Goal: Check status: Check status

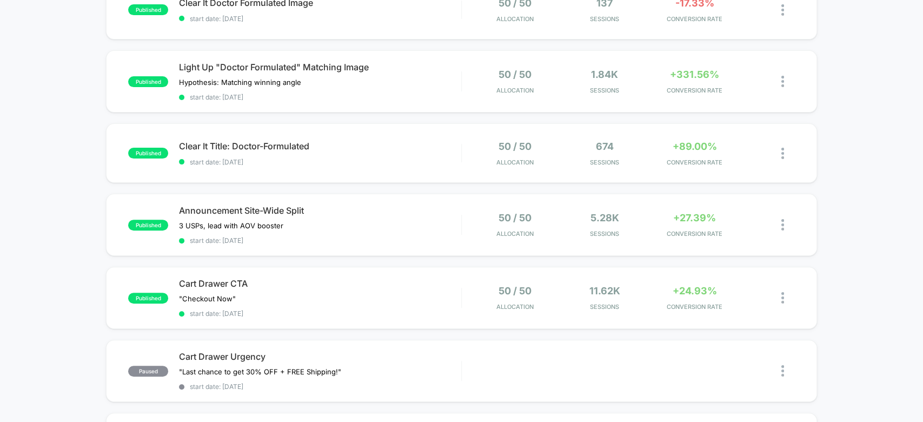
scroll to position [167, 0]
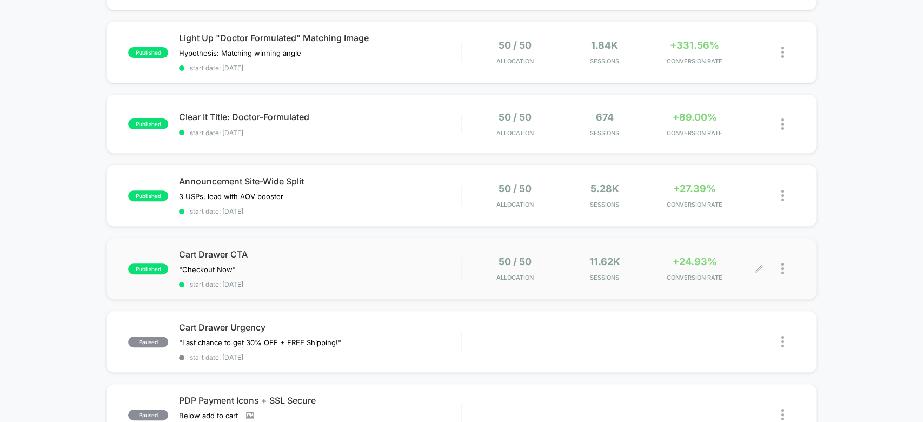
click at [689, 270] on div "+24.93% CONVERSION RATE" at bounding box center [694, 268] width 84 height 25
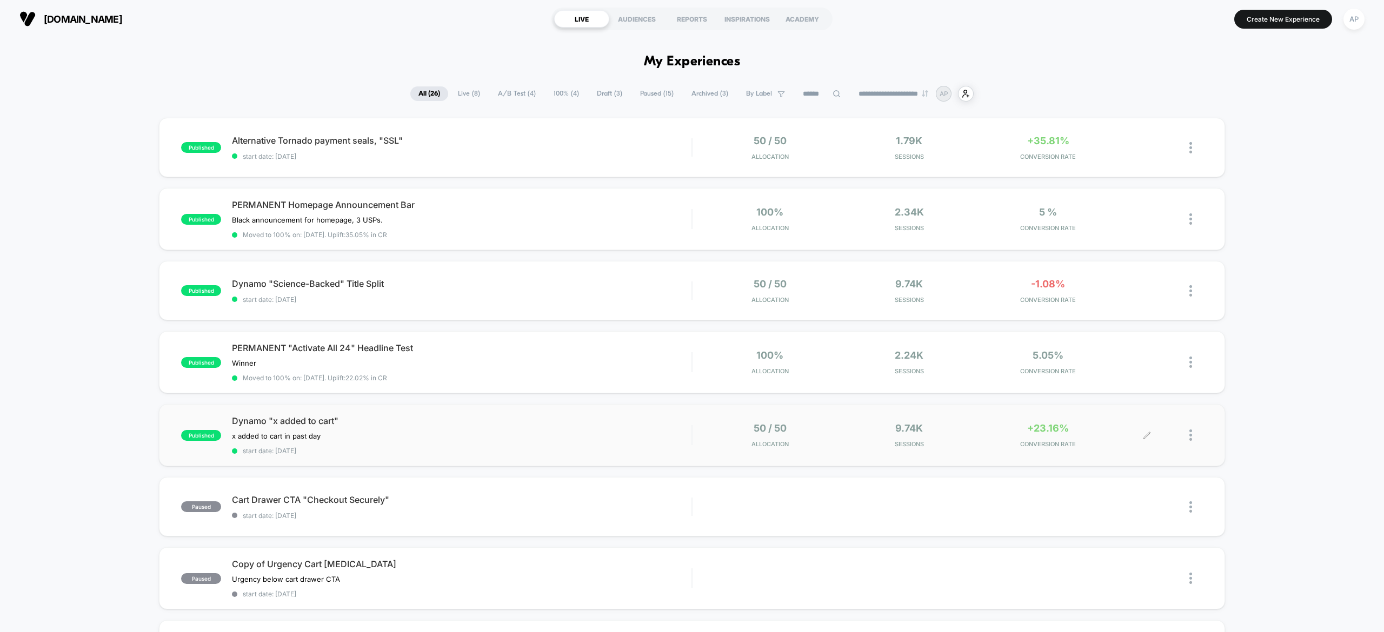
click at [1093, 434] on div "+23.16% CONVERSION RATE" at bounding box center [1048, 435] width 134 height 25
